Goal: Task Accomplishment & Management: Use online tool/utility

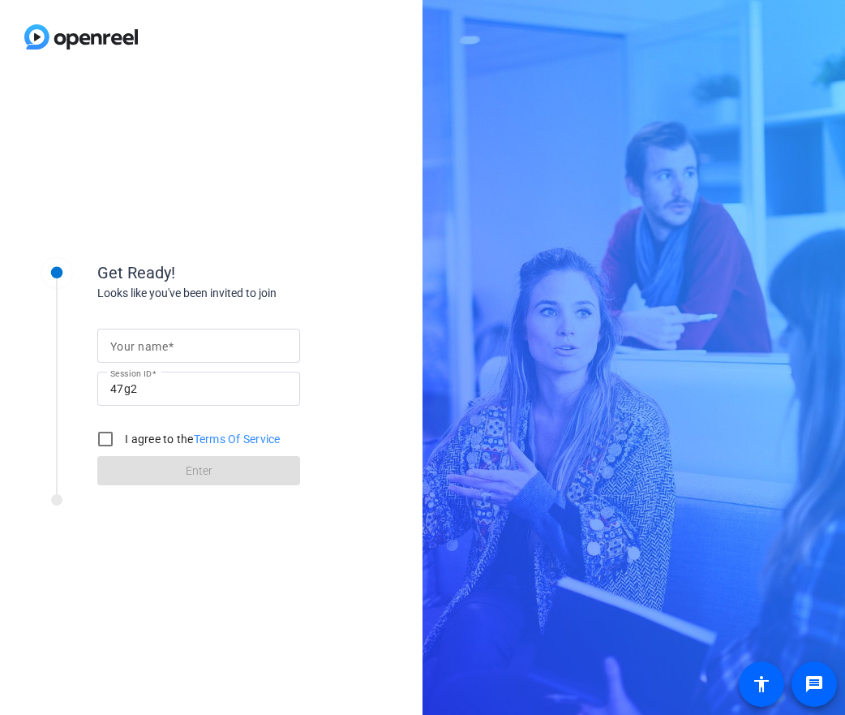
click at [239, 338] on input "Your name" at bounding box center [198, 345] width 177 height 19
type input "[PERSON_NAME]"
click at [97, 438] on input "I agree to the Terms Of Service" at bounding box center [105, 439] width 32 height 32
checkbox input "true"
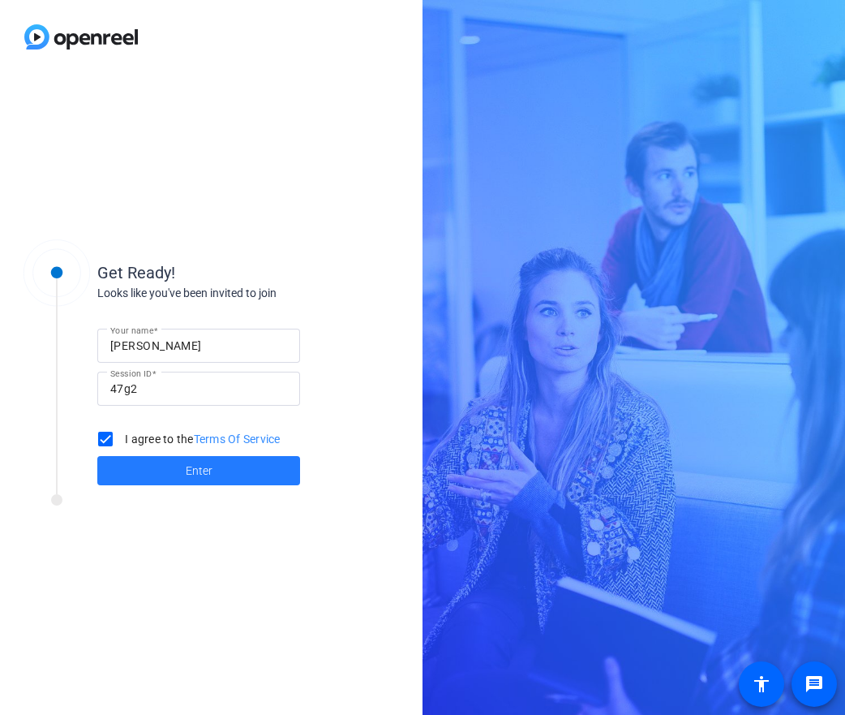
click at [183, 471] on span at bounding box center [198, 470] width 203 height 39
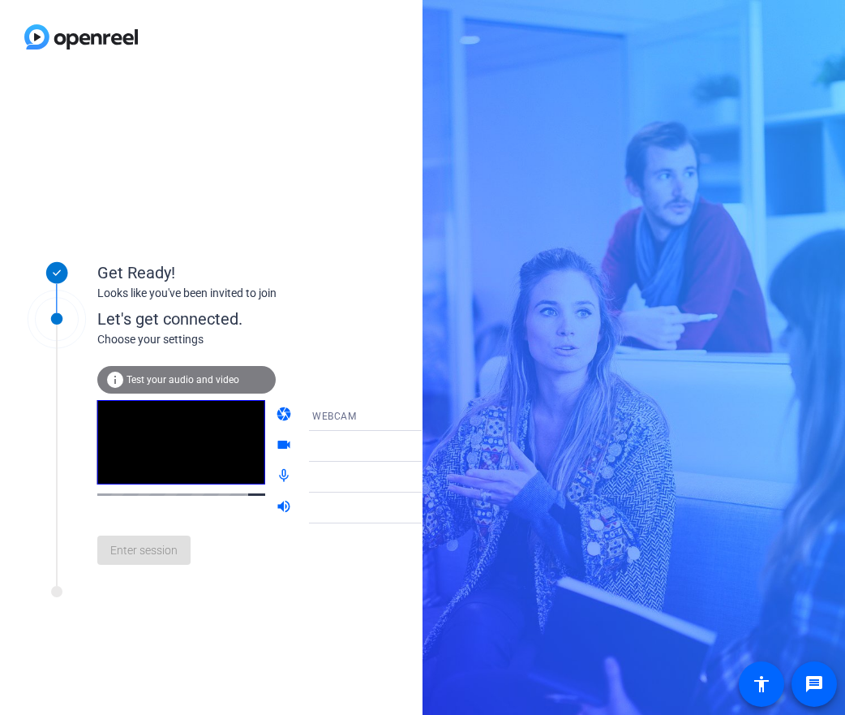
click at [428, 415] on icon at bounding box center [437, 415] width 19 height 19
click at [408, 414] on div at bounding box center [422, 357] width 845 height 715
click at [434, 415] on icon at bounding box center [438, 416] width 8 height 4
click at [403, 415] on div at bounding box center [422, 357] width 845 height 715
click at [428, 445] on icon at bounding box center [437, 446] width 19 height 19
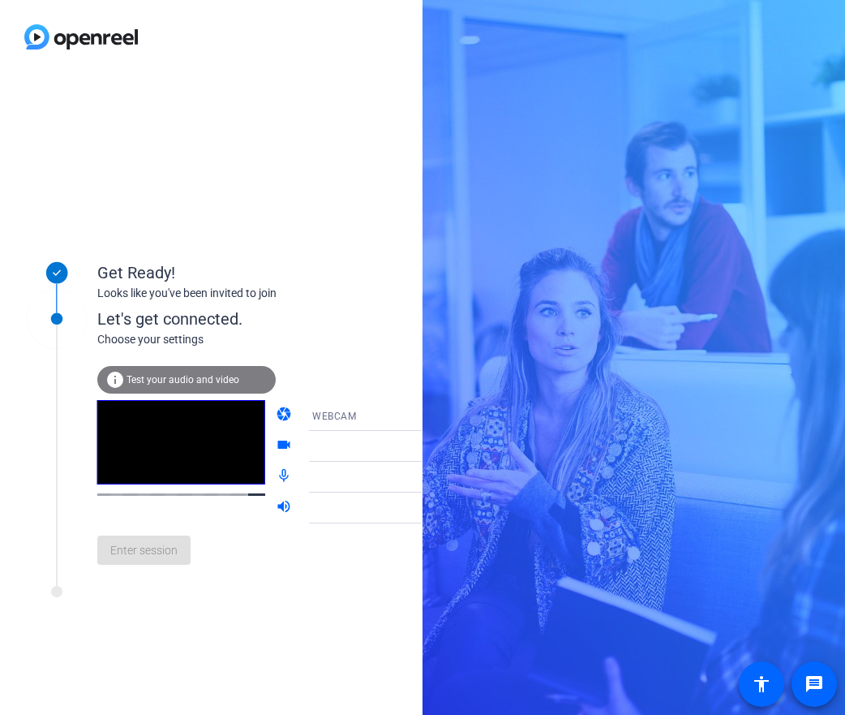
click at [434, 447] on icon at bounding box center [438, 447] width 8 height 4
click at [312, 447] on div at bounding box center [372, 446] width 121 height 19
click at [276, 443] on mat-icon "videocam" at bounding box center [285, 446] width 19 height 19
click at [319, 475] on div at bounding box center [372, 476] width 121 height 19
click at [428, 414] on icon at bounding box center [437, 415] width 19 height 19
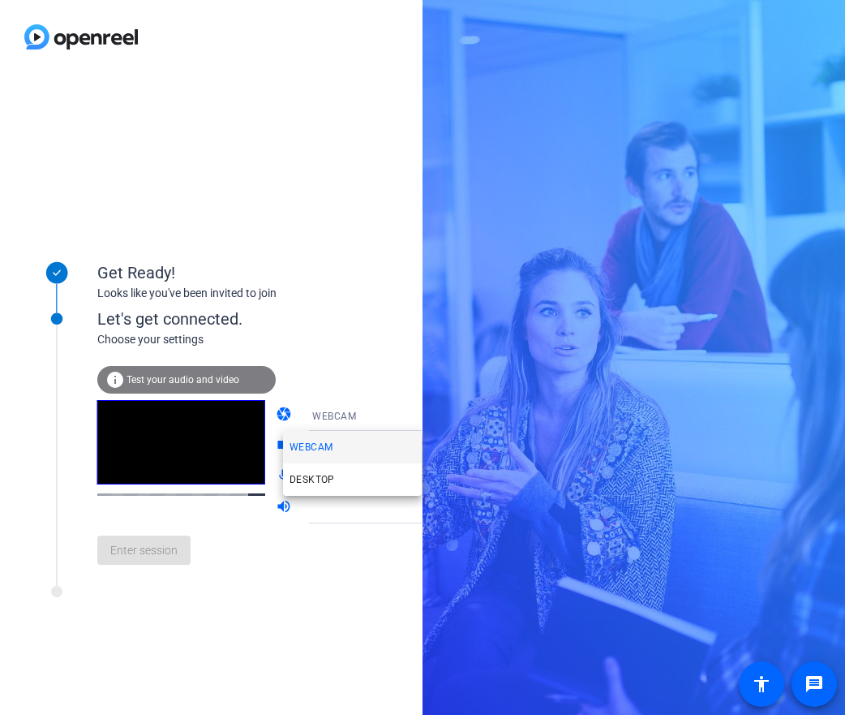
click at [329, 549] on div at bounding box center [422, 357] width 845 height 715
click at [434, 415] on icon at bounding box center [438, 416] width 8 height 4
click at [330, 476] on span "DESKTOP" at bounding box center [312, 479] width 45 height 19
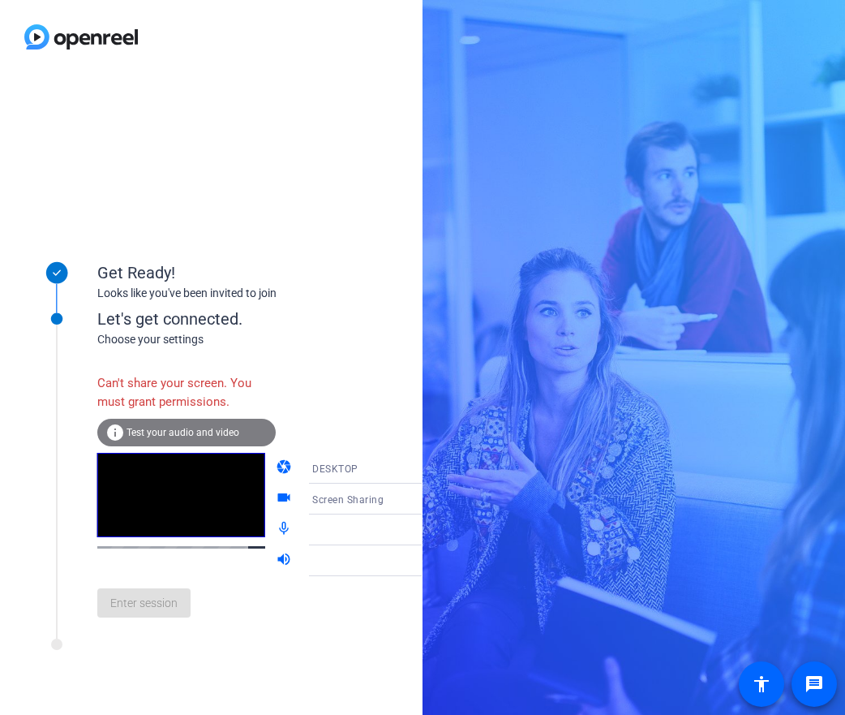
click at [434, 467] on icon at bounding box center [438, 469] width 8 height 4
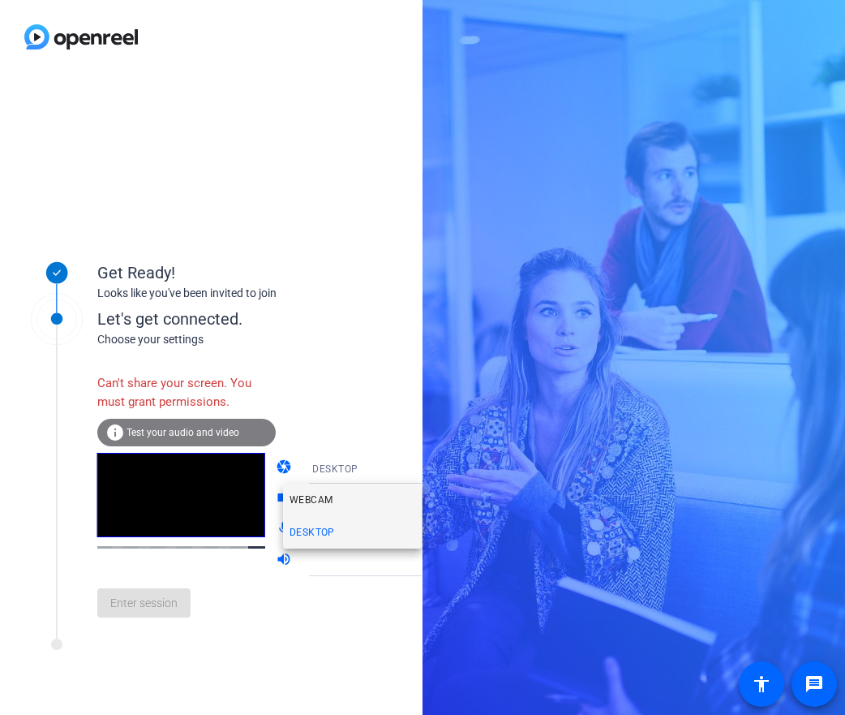
click at [360, 503] on mat-option "WEBCAM" at bounding box center [352, 500] width 139 height 32
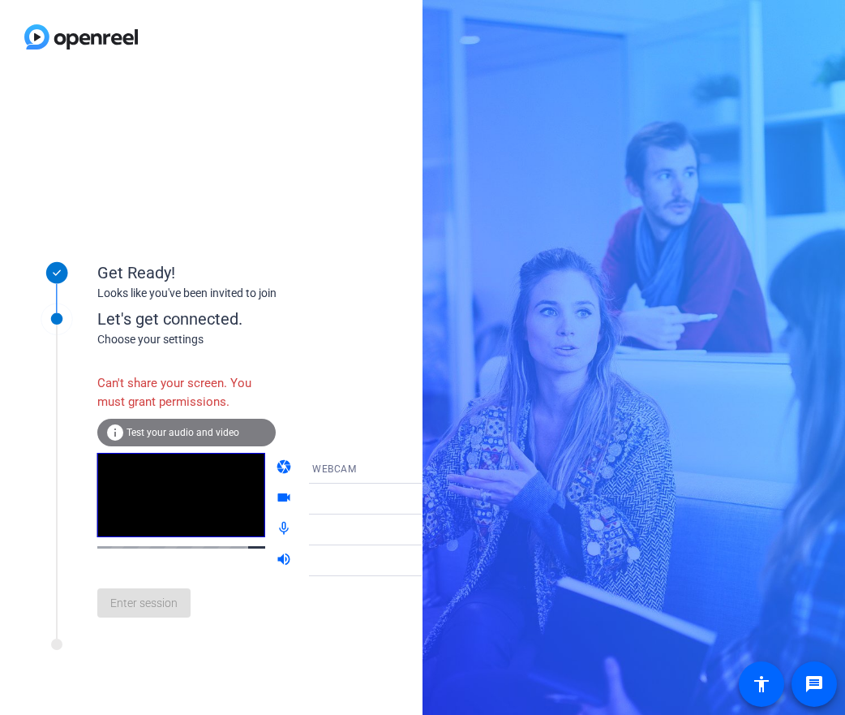
click at [185, 431] on span "Test your audio and video" at bounding box center [183, 432] width 113 height 11
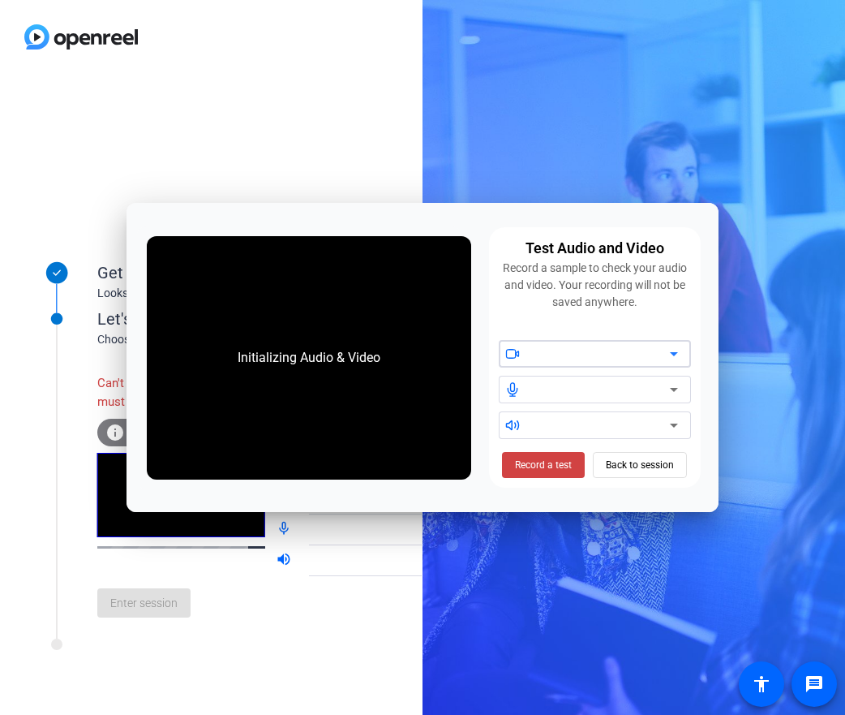
click at [337, 363] on div "Initializing Audio & Video" at bounding box center [308, 358] width 175 height 52
click at [536, 464] on span "Record a test" at bounding box center [543, 465] width 57 height 15
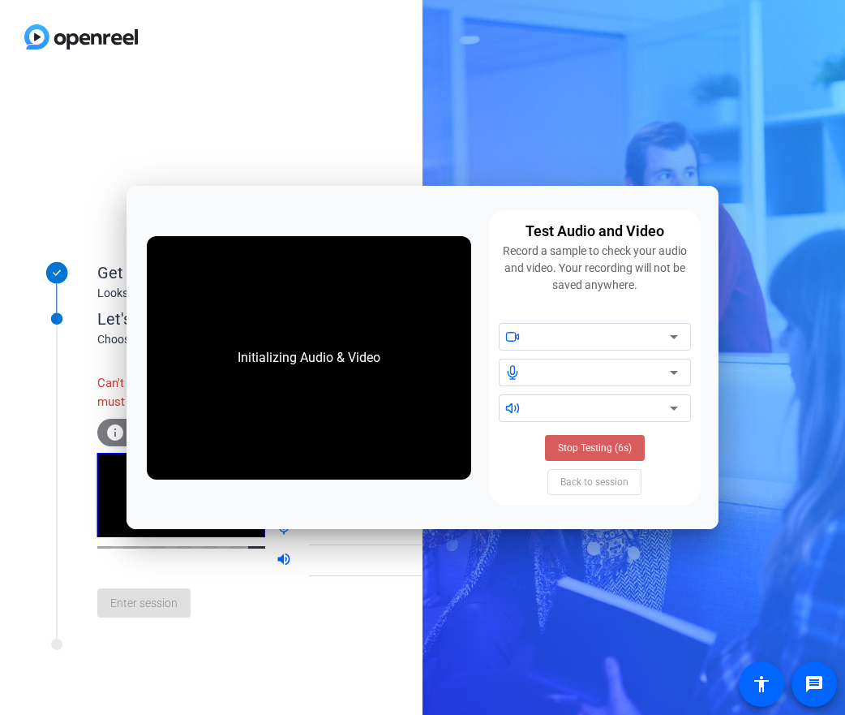
click at [591, 447] on span "Stop Testing (6s)" at bounding box center [595, 448] width 74 height 15
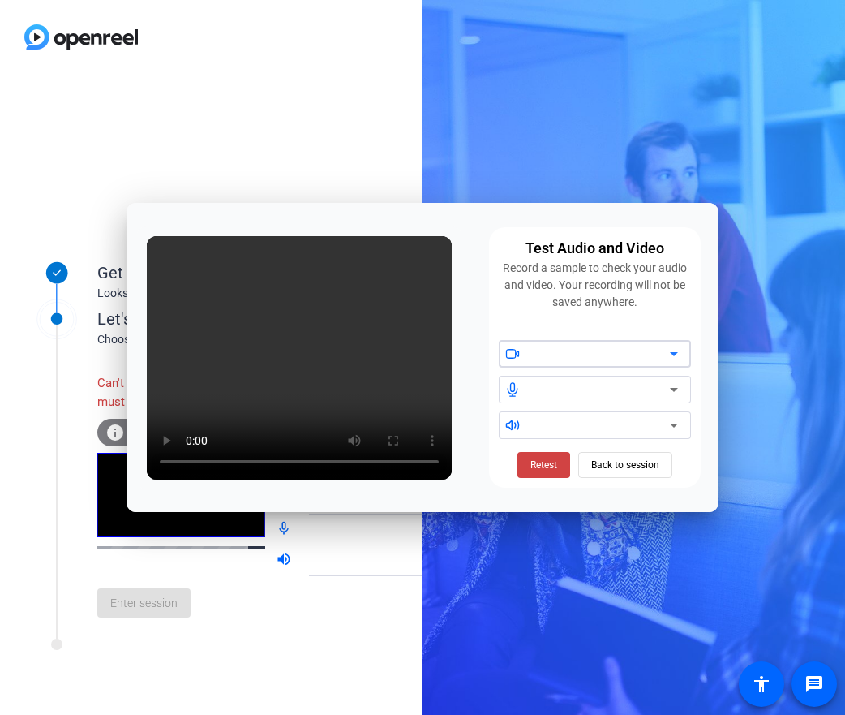
click at [672, 355] on icon at bounding box center [674, 354] width 8 height 4
click at [536, 463] on span "Retest" at bounding box center [544, 465] width 27 height 15
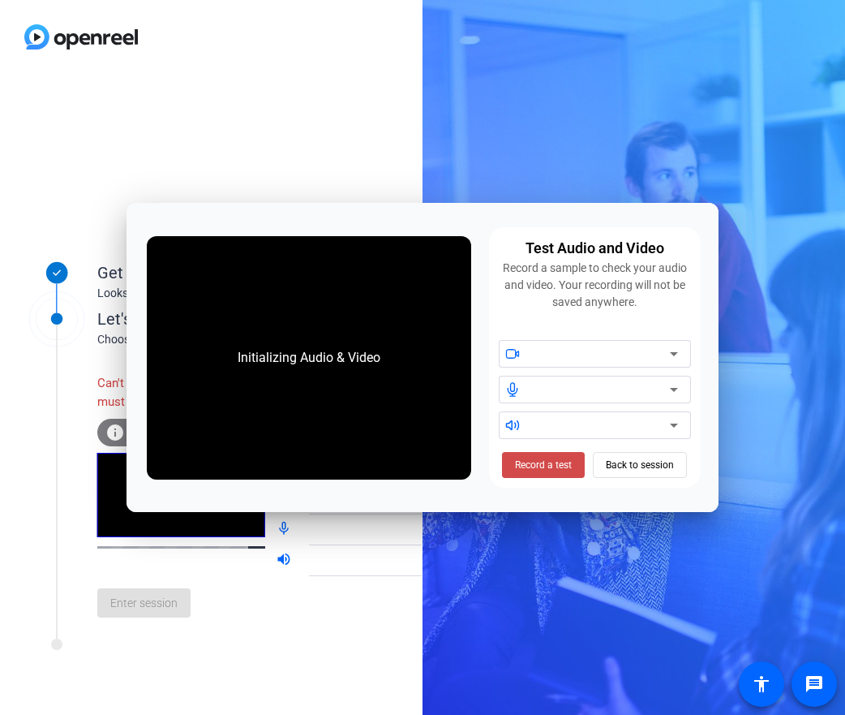
click at [539, 463] on span "Record a test" at bounding box center [543, 465] width 57 height 15
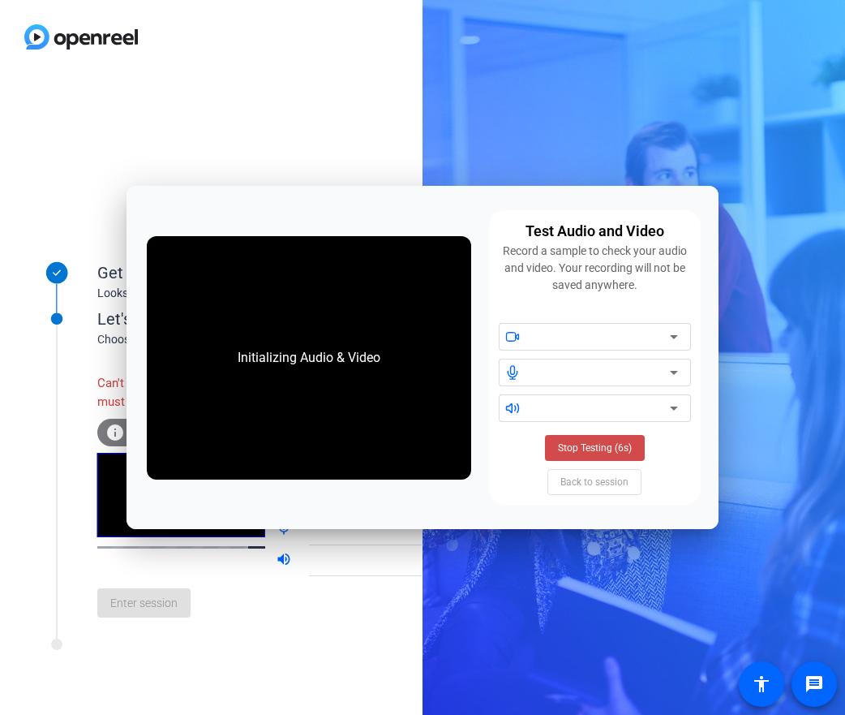
click at [566, 452] on span "Stop Testing (6s)" at bounding box center [595, 448] width 74 height 15
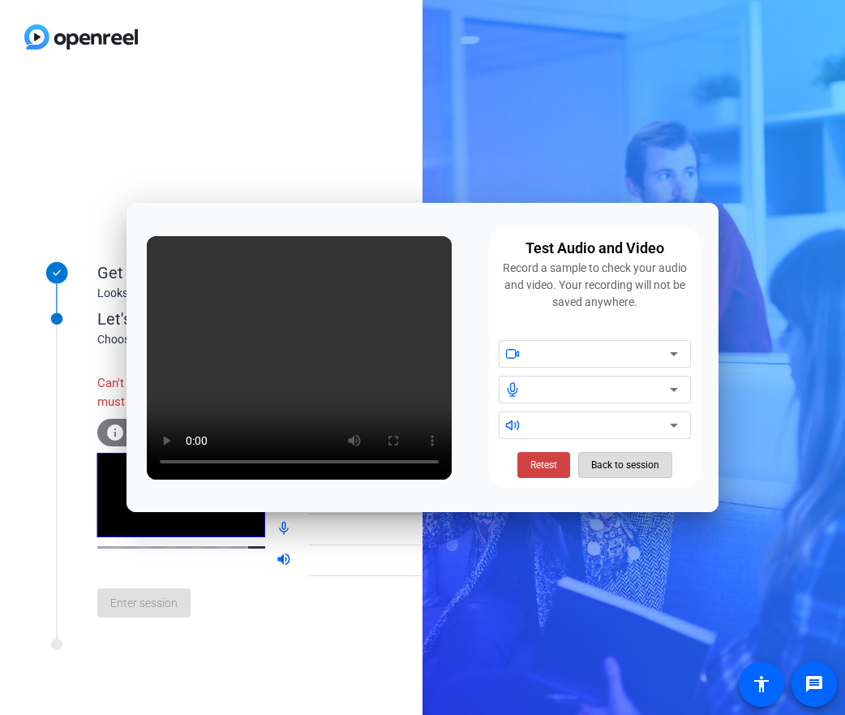
click at [644, 467] on span "Back to session" at bounding box center [625, 464] width 68 height 31
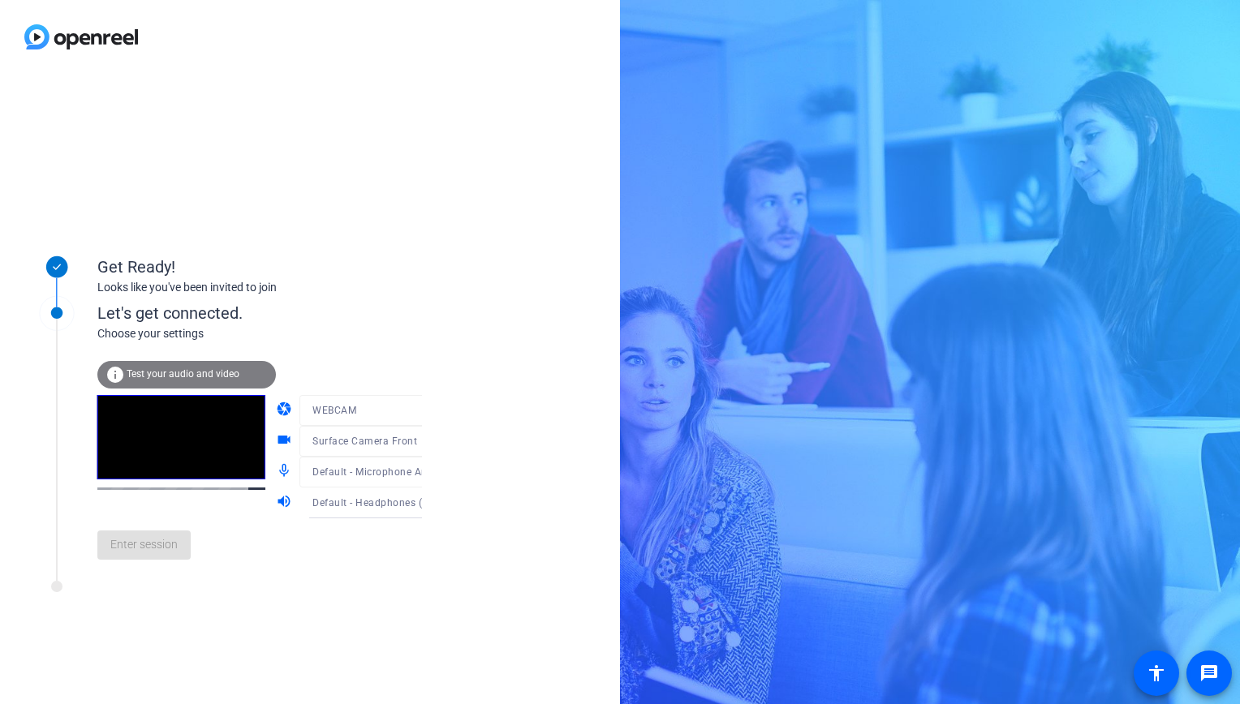
click at [166, 325] on div "Choose your settings" at bounding box center [276, 333] width 358 height 17
click at [181, 373] on span "Test your audio and video" at bounding box center [183, 373] width 113 height 11
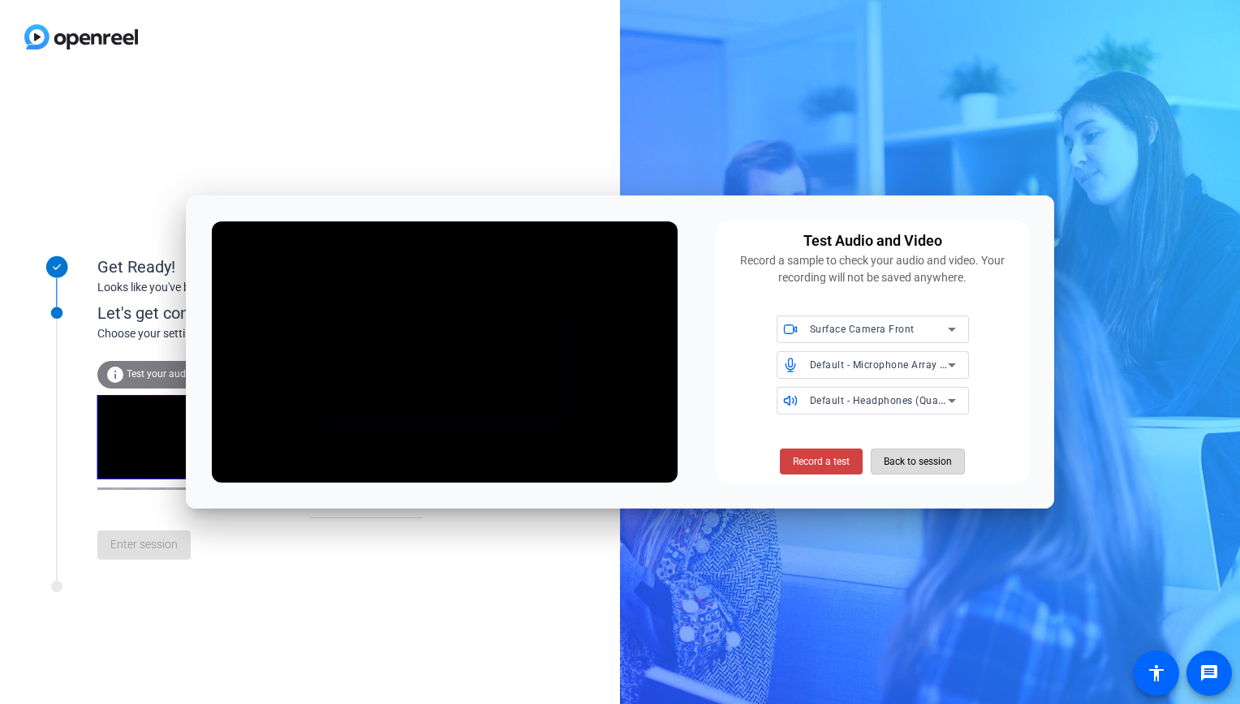
click at [845, 464] on span "Back to session" at bounding box center [918, 461] width 68 height 31
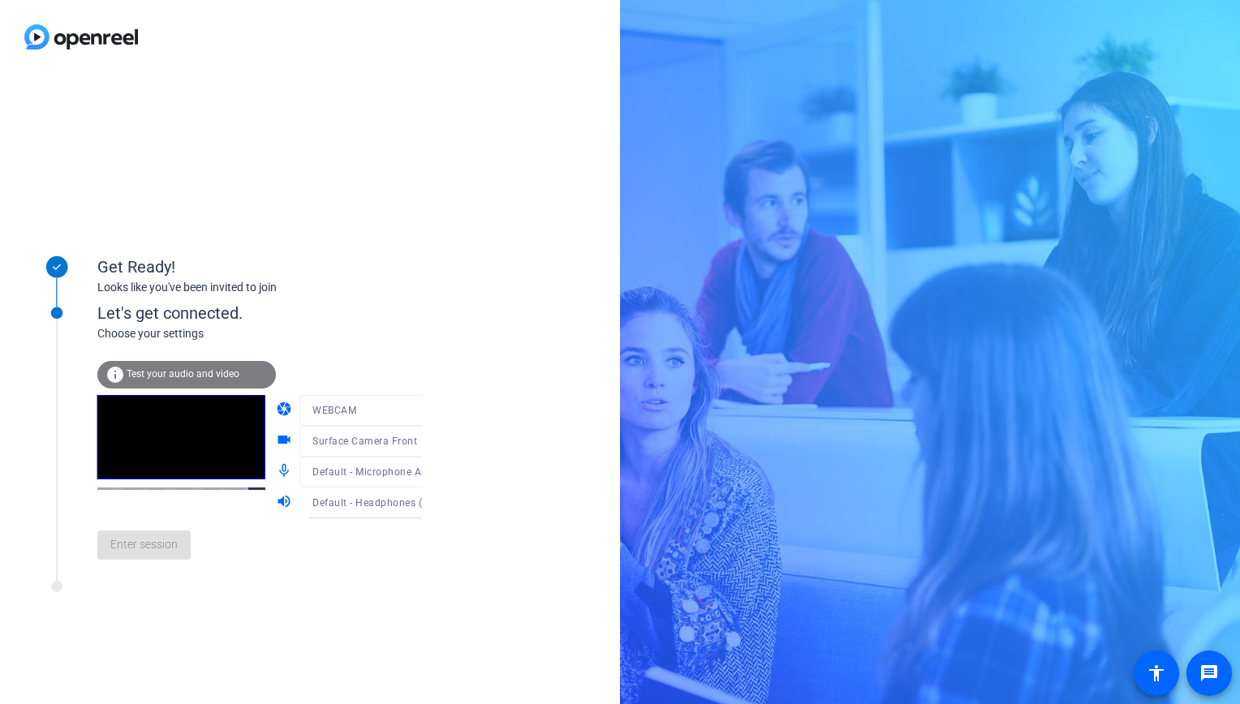
click at [181, 380] on span "Test your audio and video" at bounding box center [183, 373] width 113 height 11
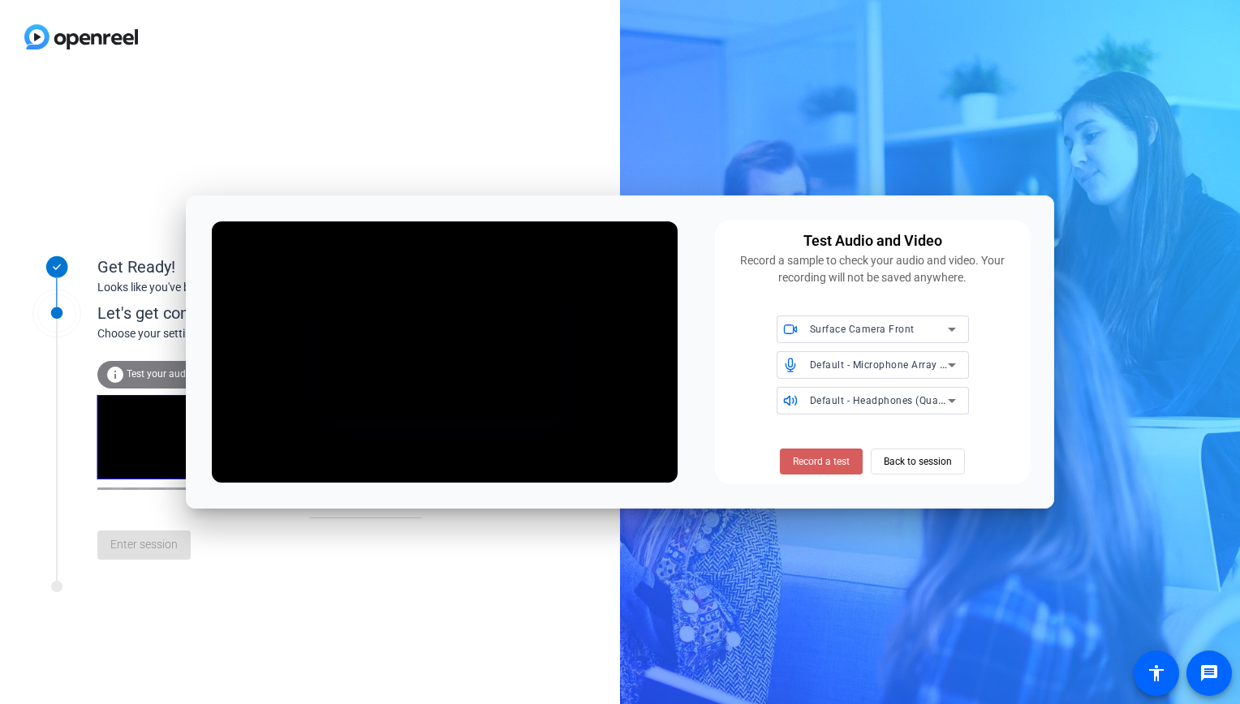
click at [821, 467] on span "Record a test" at bounding box center [821, 461] width 57 height 15
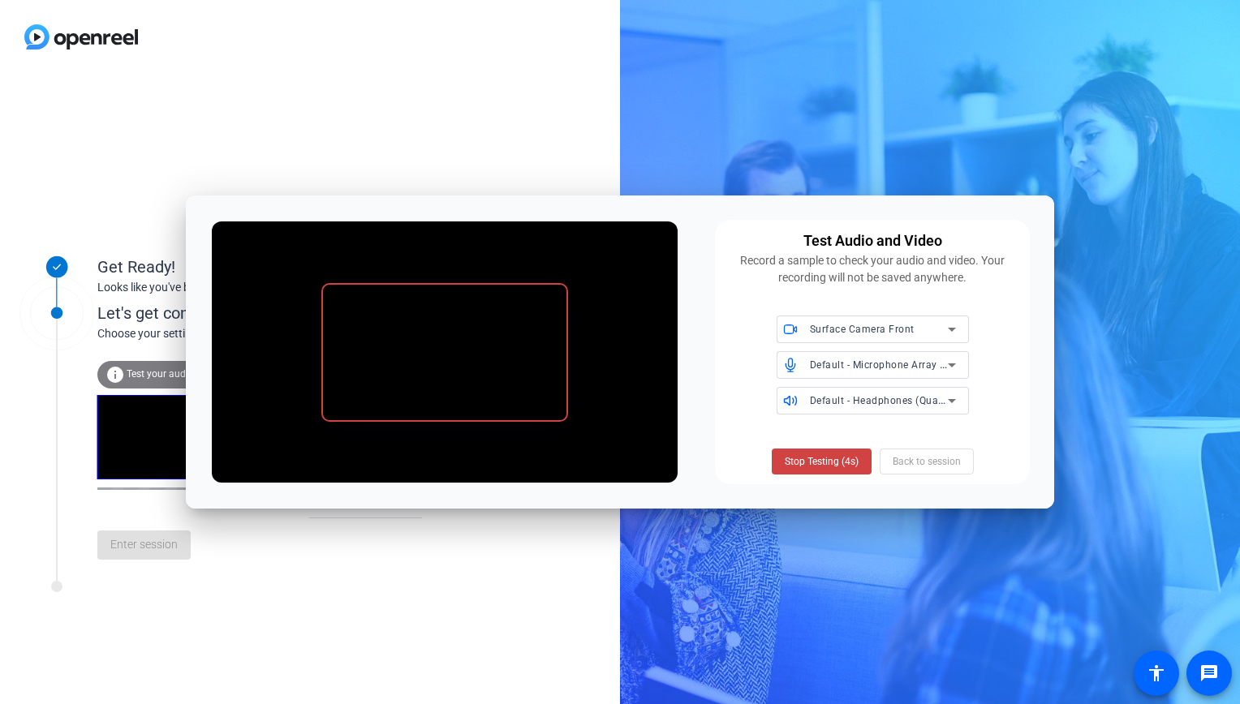
click at [821, 467] on span "Stop Testing (4s)" at bounding box center [822, 461] width 74 height 15
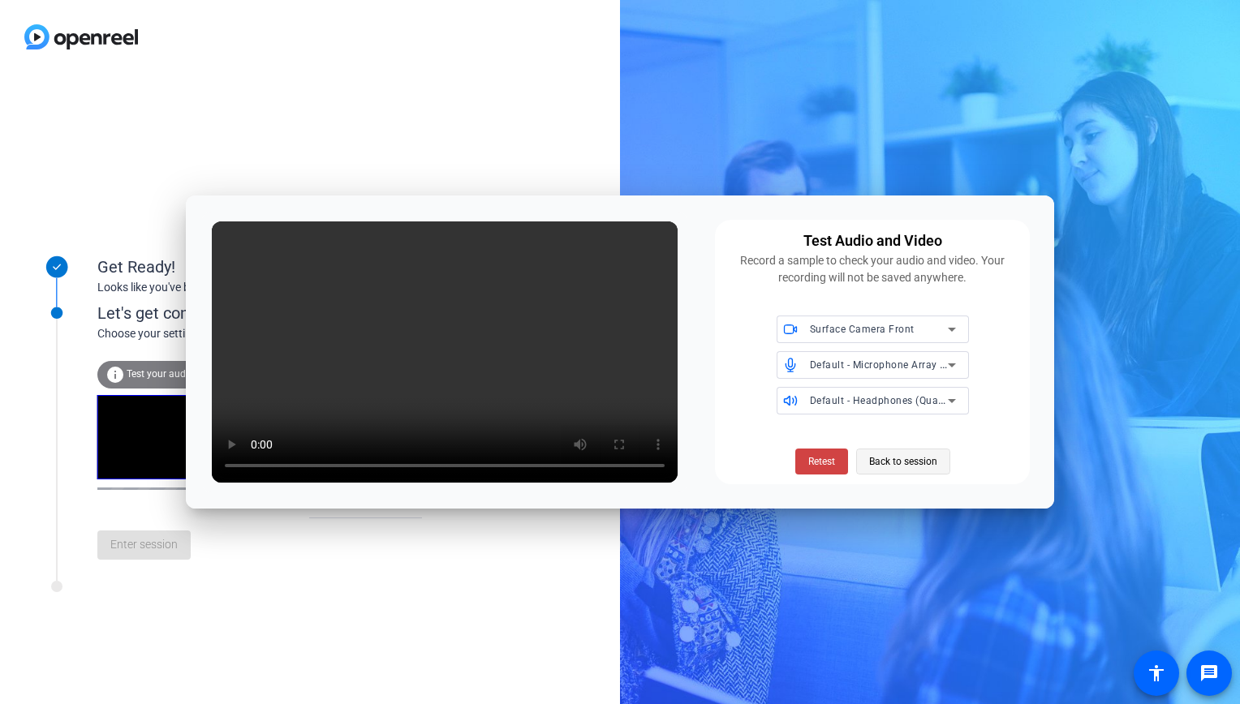
click at [845, 464] on span "Back to session" at bounding box center [903, 461] width 68 height 31
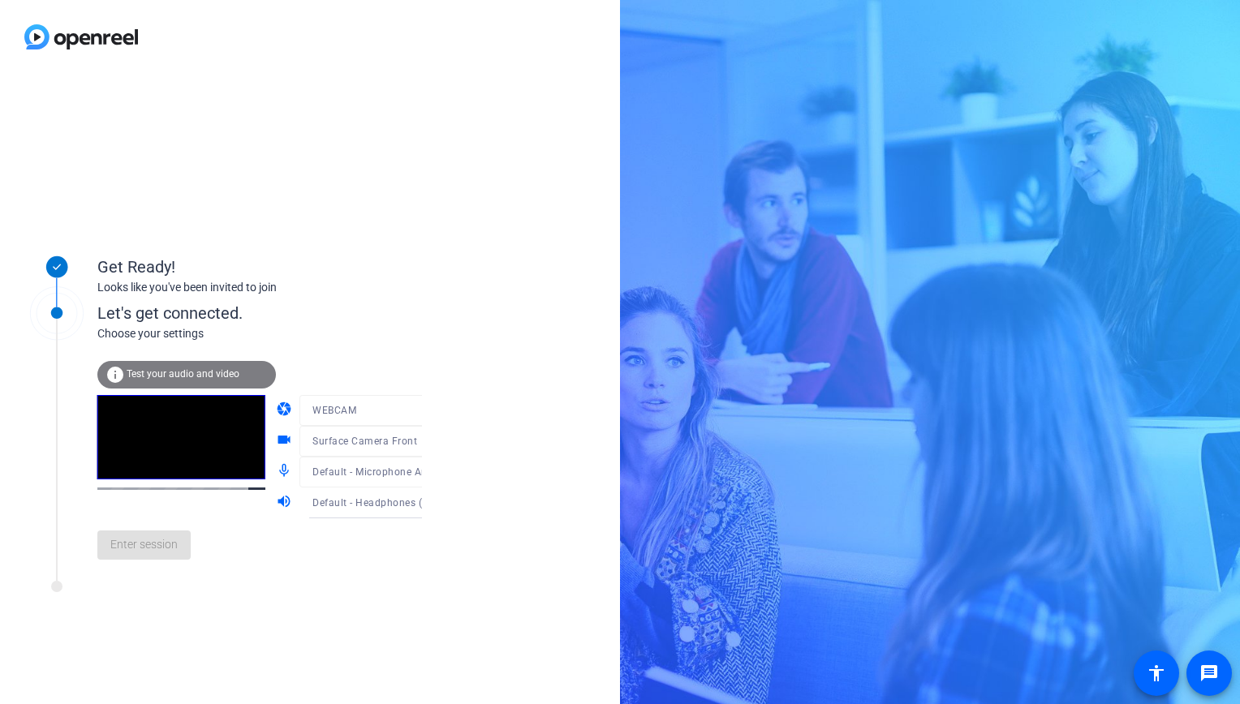
click at [295, 181] on div "Get Ready! Looks like you've been invited to join Let's get connected. Choose y…" at bounding box center [310, 389] width 620 height 630
drag, startPoint x: 394, startPoint y: 252, endPoint x: 414, endPoint y: 262, distance: 21.8
click at [410, 262] on div "Get Ready! Looks like you've been invited to join" at bounding box center [259, 262] width 325 height 72
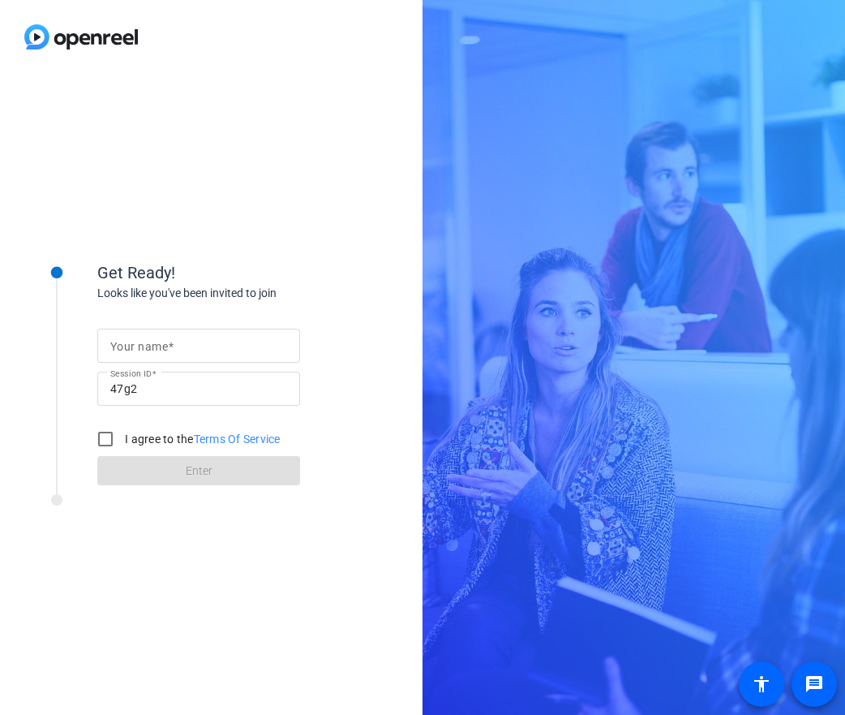
click at [144, 354] on input "Your name" at bounding box center [198, 345] width 177 height 19
type input "[PERSON_NAME]"
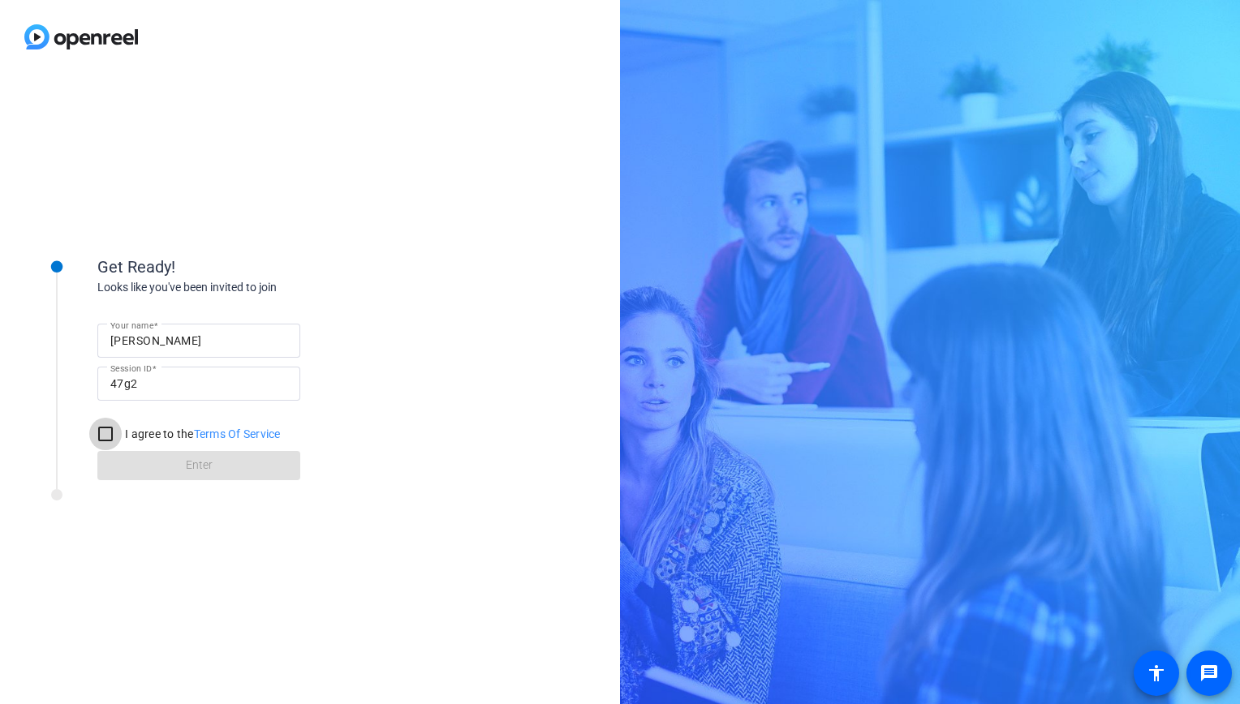
click at [102, 438] on input "I agree to the Terms Of Service" at bounding box center [105, 434] width 32 height 32
checkbox input "true"
click at [161, 461] on span at bounding box center [198, 465] width 203 height 39
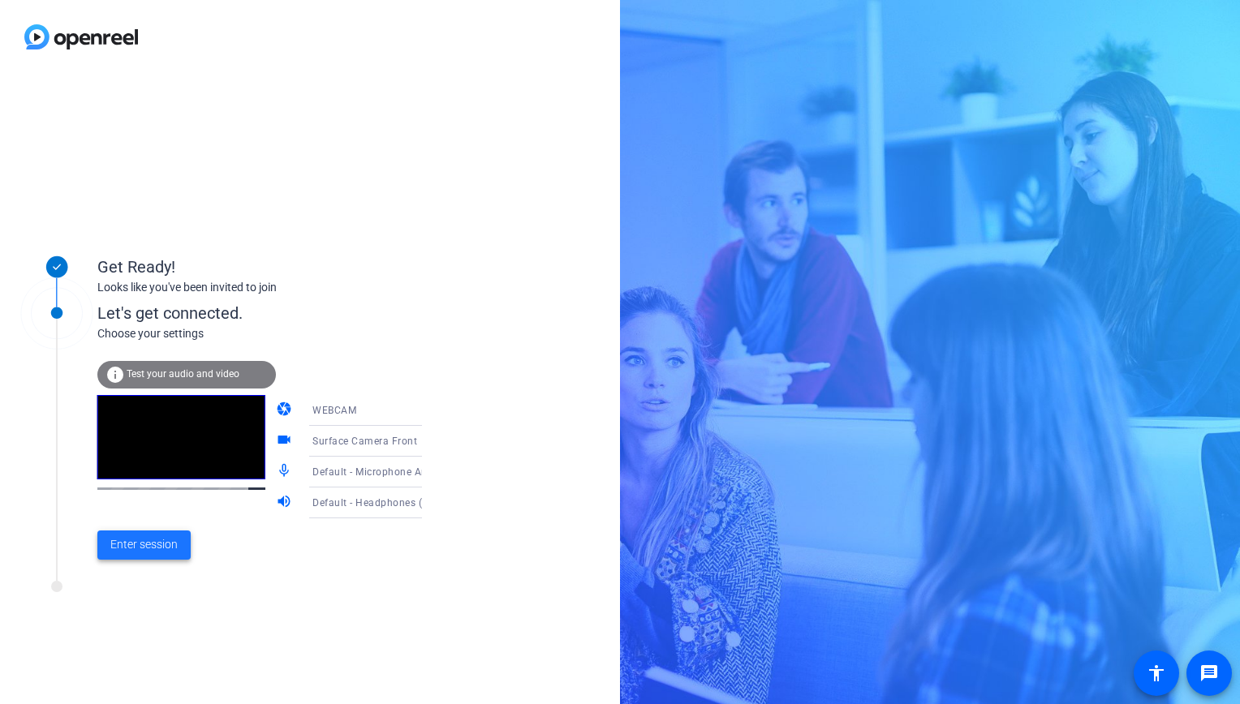
drag, startPoint x: 152, startPoint y: 553, endPoint x: 161, endPoint y: 548, distance: 10.2
click at [152, 553] on button "Enter session" at bounding box center [143, 545] width 93 height 29
